Goal: Complete application form

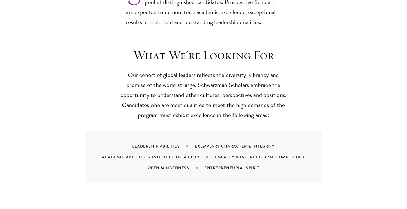
scroll to position [487, 0]
click at [170, 144] on div "Leadership Abilities" at bounding box center [163, 146] width 63 height 5
click at [166, 144] on div "Leadership Abilities" at bounding box center [163, 146] width 63 height 5
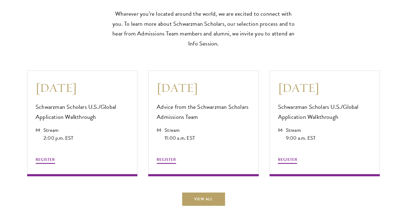
scroll to position [1453, 0]
click at [49, 159] on button "REGISTER" at bounding box center [45, 161] width 19 height 8
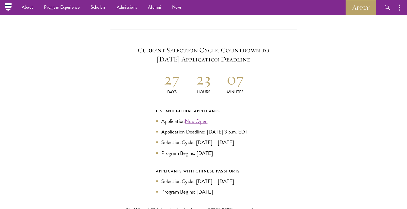
scroll to position [1141, 0]
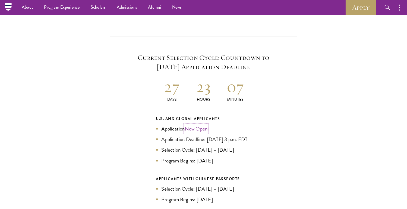
click at [199, 125] on link "Now Open" at bounding box center [196, 129] width 23 height 8
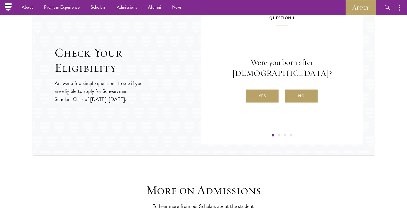
scroll to position [578, 0]
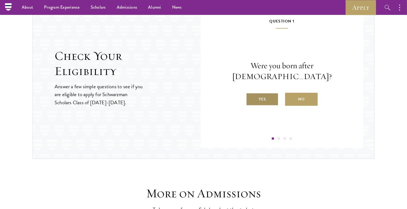
click at [268, 96] on label "Yes" at bounding box center [262, 99] width 33 height 13
click at [251, 96] on input "Yes" at bounding box center [248, 96] width 5 height 5
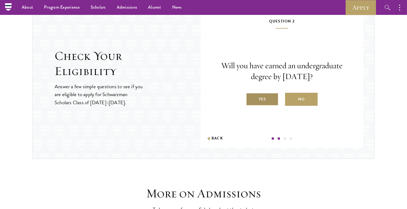
click at [274, 100] on label "Yes" at bounding box center [262, 99] width 33 height 13
click at [251, 99] on input "Yes" at bounding box center [248, 96] width 5 height 5
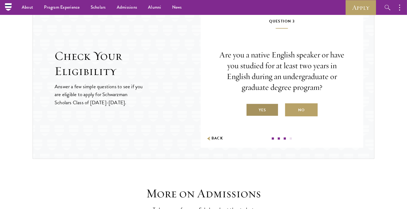
click at [269, 109] on label "Yes" at bounding box center [262, 110] width 33 height 13
click at [251, 109] on input "Yes" at bounding box center [248, 106] width 5 height 5
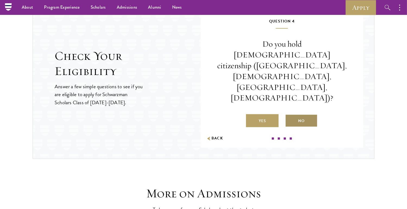
click at [293, 115] on label "No" at bounding box center [301, 121] width 33 height 13
click at [290, 115] on input "No" at bounding box center [287, 117] width 5 height 5
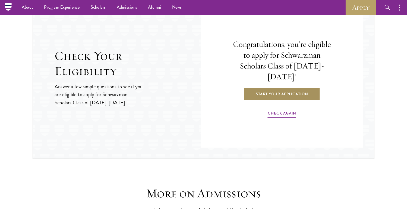
click at [284, 88] on link "Start Your Application" at bounding box center [281, 94] width 77 height 13
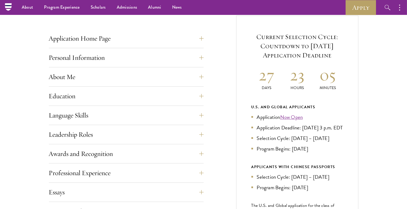
scroll to position [203, 0]
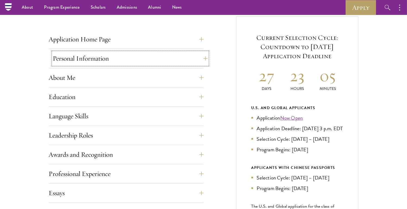
click at [114, 58] on button "Personal Information" at bounding box center [130, 58] width 155 height 13
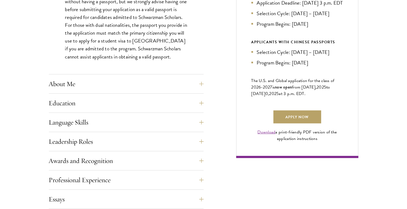
scroll to position [329, 0]
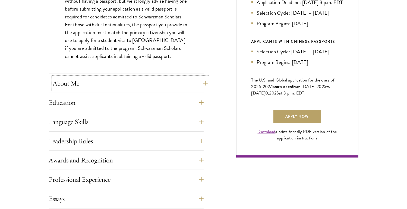
click at [105, 84] on button "About Me" at bounding box center [130, 83] width 155 height 13
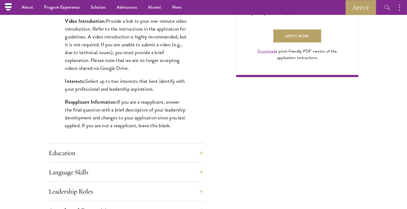
scroll to position [406, 0]
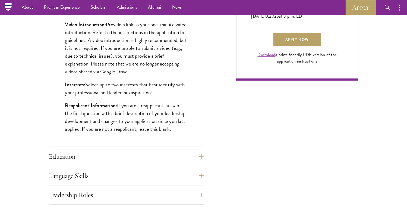
click at [111, 74] on p "Video Introduction: Provide a link to your one-minute video introduction. Refer…" at bounding box center [126, 48] width 122 height 55
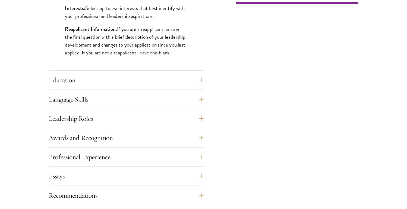
scroll to position [484, 0]
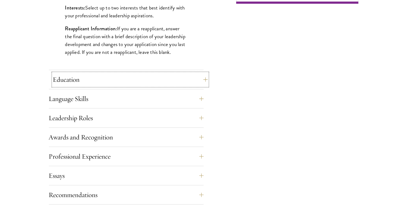
click at [130, 77] on button "Education" at bounding box center [130, 79] width 155 height 13
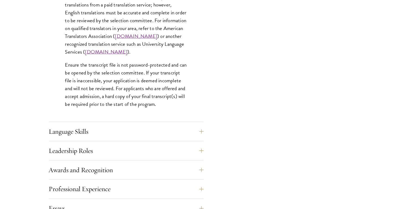
scroll to position [827, 0]
click at [80, 132] on button "Language Skills" at bounding box center [130, 131] width 155 height 13
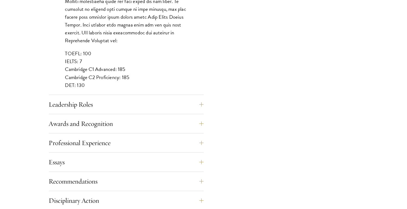
scroll to position [503, 0]
click at [84, 102] on button "Leadership Roles" at bounding box center [130, 104] width 155 height 13
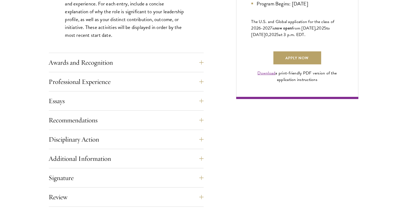
scroll to position [389, 0]
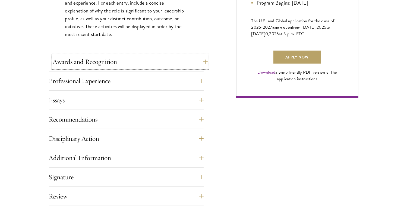
click at [175, 62] on button "Awards and Recognition" at bounding box center [130, 61] width 155 height 13
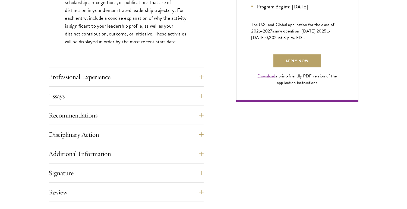
scroll to position [386, 0]
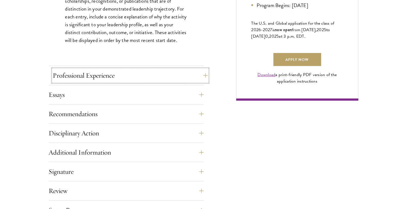
click at [134, 71] on button "Professional Experience" at bounding box center [130, 75] width 155 height 13
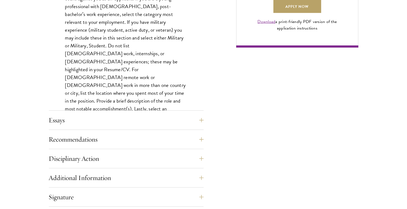
scroll to position [440, 0]
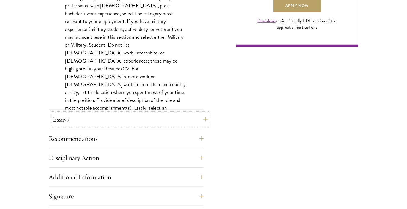
click at [122, 115] on button "Essays" at bounding box center [130, 119] width 155 height 13
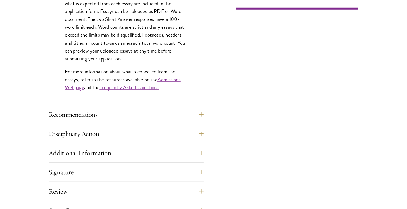
scroll to position [478, 0]
click at [155, 109] on button "Recommendations" at bounding box center [130, 114] width 155 height 13
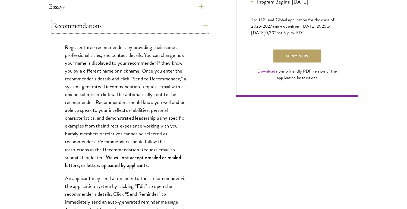
scroll to position [391, 0]
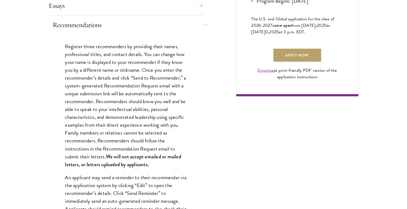
click at [155, 109] on p "Register three recommenders by providing their names, professional titles, and …" at bounding box center [126, 106] width 122 height 126
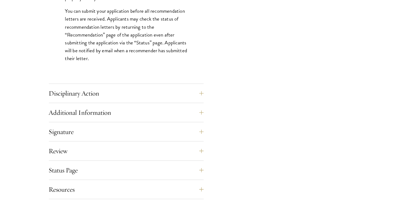
scroll to position [787, 0]
click at [78, 91] on button "Disciplinary Action" at bounding box center [130, 92] width 155 height 13
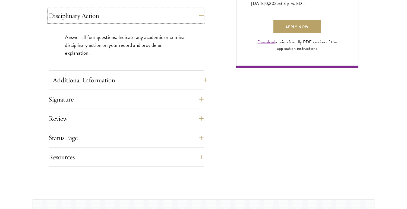
scroll to position [421, 0]
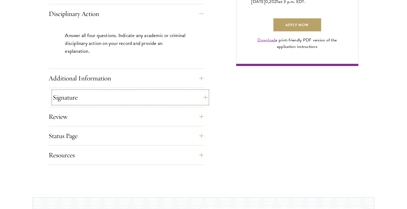
click at [86, 95] on button "Signature" at bounding box center [130, 97] width 155 height 13
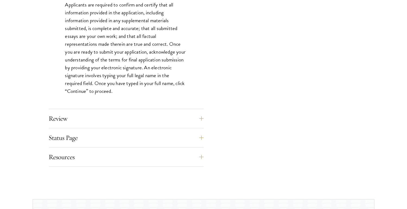
scroll to position [491, 0]
click at [66, 154] on button "Resources" at bounding box center [130, 157] width 155 height 13
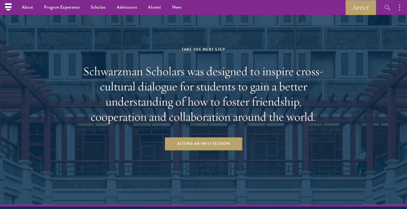
scroll to position [1042, 0]
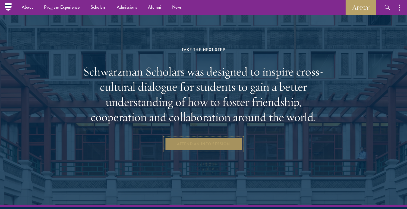
click at [182, 144] on link "Attend an Info Session" at bounding box center [203, 144] width 77 height 13
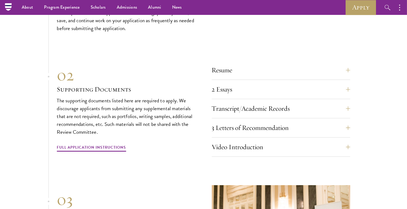
scroll to position [1832, 0]
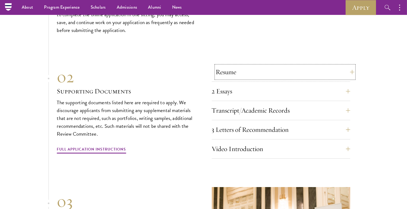
click at [243, 71] on button "Resume" at bounding box center [285, 72] width 138 height 13
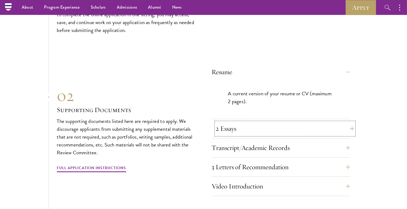
click at [228, 123] on button "2 Essays" at bounding box center [285, 128] width 138 height 13
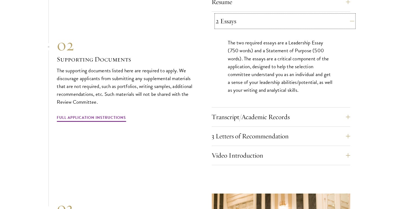
scroll to position [1903, 0]
click at [228, 113] on button "Transcript/Academic Records" at bounding box center [285, 116] width 138 height 13
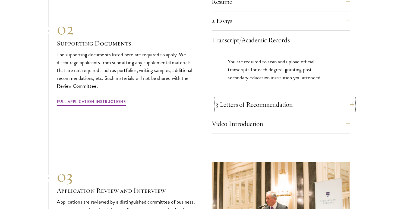
click at [231, 104] on button "3 Letters of Recommendation" at bounding box center [285, 104] width 138 height 13
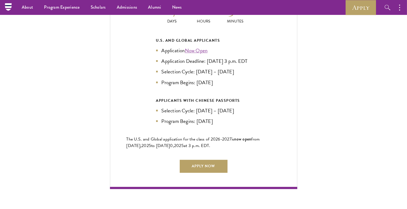
scroll to position [1219, 0]
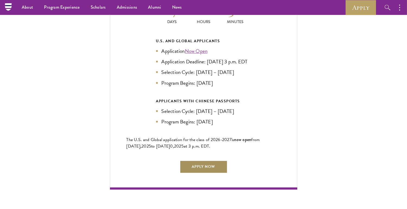
click at [207, 161] on link "Apply Now" at bounding box center [204, 167] width 48 height 13
